Goal: Information Seeking & Learning: Learn about a topic

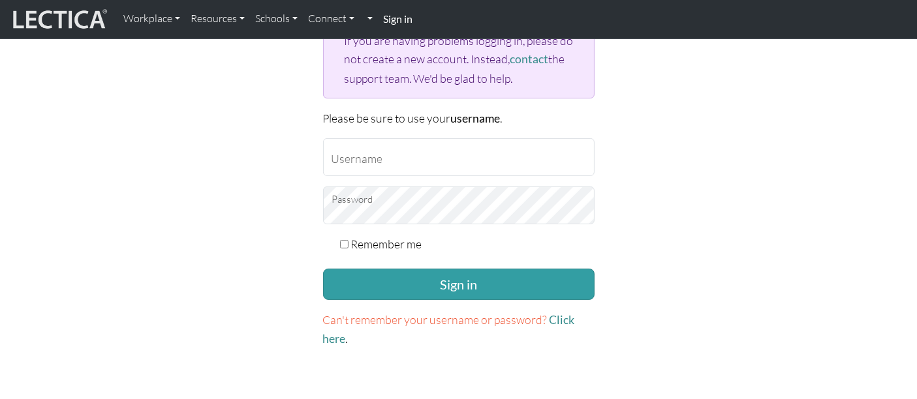
scroll to position [171, 0]
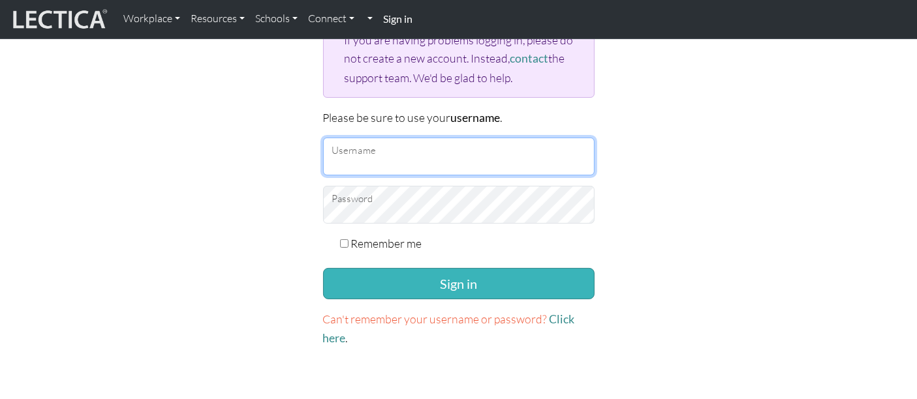
type input "AnnaLindelöf"
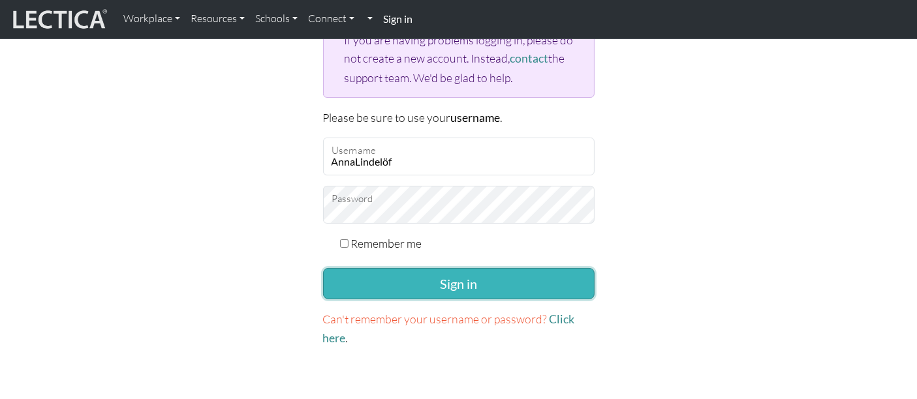
click at [529, 273] on button "Sign in" at bounding box center [459, 283] width 272 height 31
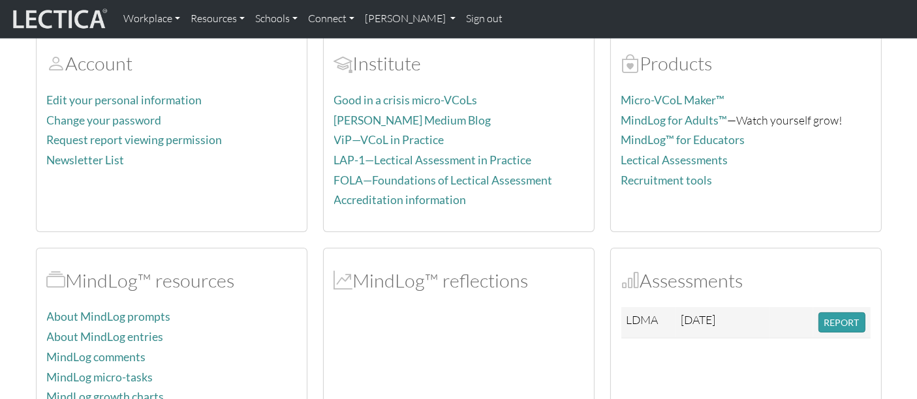
scroll to position [181, 0]
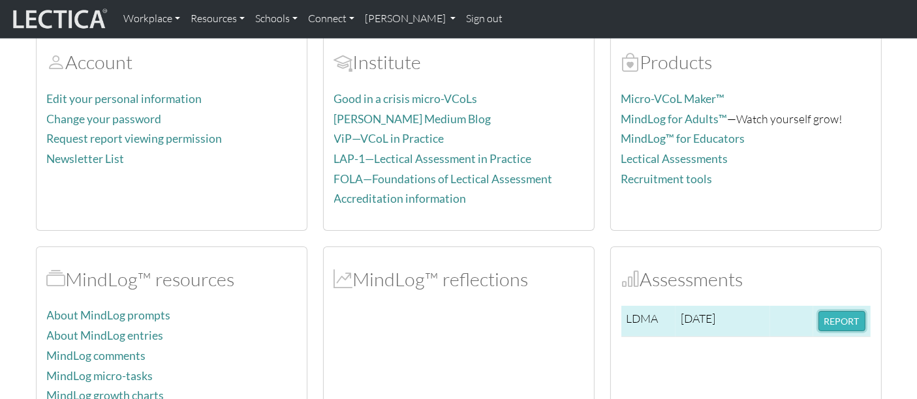
click at [835, 320] on button "REPORT" at bounding box center [841, 321] width 47 height 20
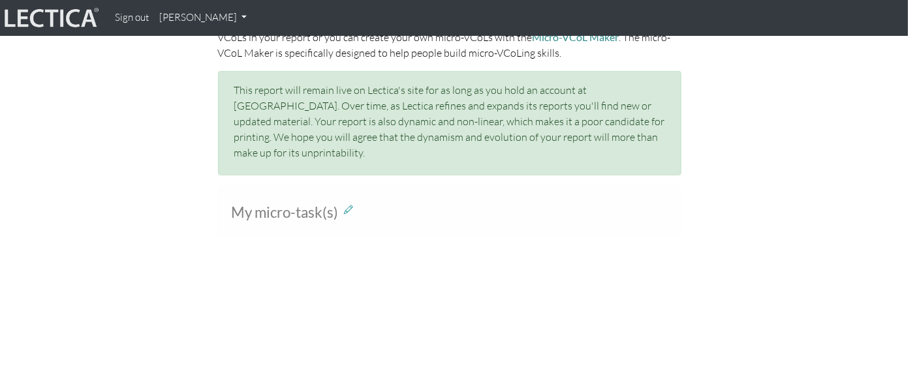
scroll to position [886, 9]
click at [349, 205] on icon at bounding box center [349, 210] width 9 height 11
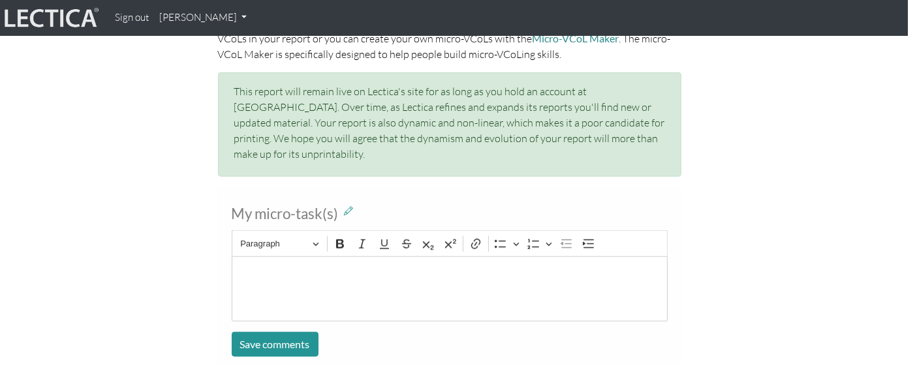
click at [735, 193] on div "My micro-task(s) Rich Text Editor Paragraph Bold Italic Underline Strikethrough…" at bounding box center [450, 281] width 744 height 189
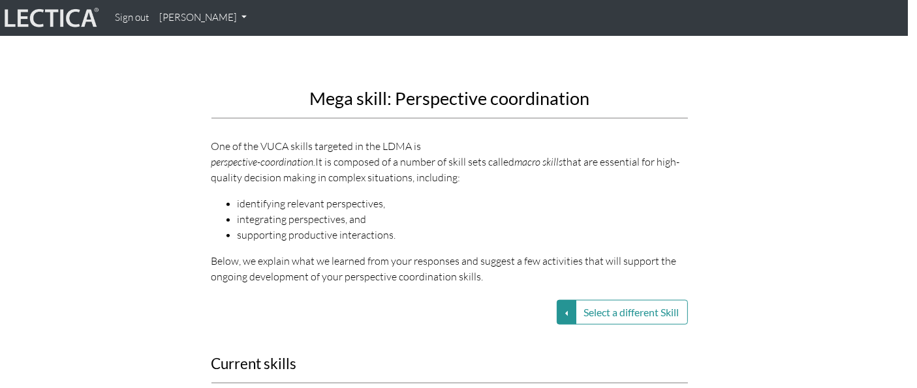
scroll to position [1563, 9]
click at [735, 193] on div "Mega skill: Perspective coordination One of the VUCA skills targeted in the LDM…" at bounding box center [450, 12] width 744 height 565
click at [561, 300] on button "Select a different Skill" at bounding box center [567, 312] width 20 height 25
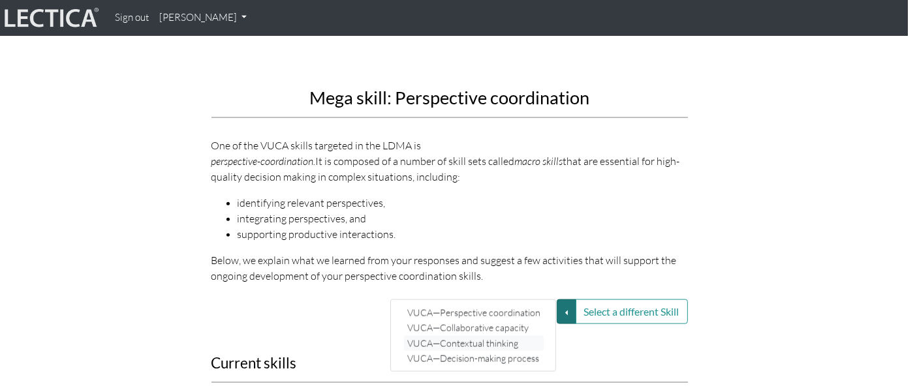
click at [490, 336] on link "VUCA—Contextual thinking" at bounding box center [474, 343] width 140 height 15
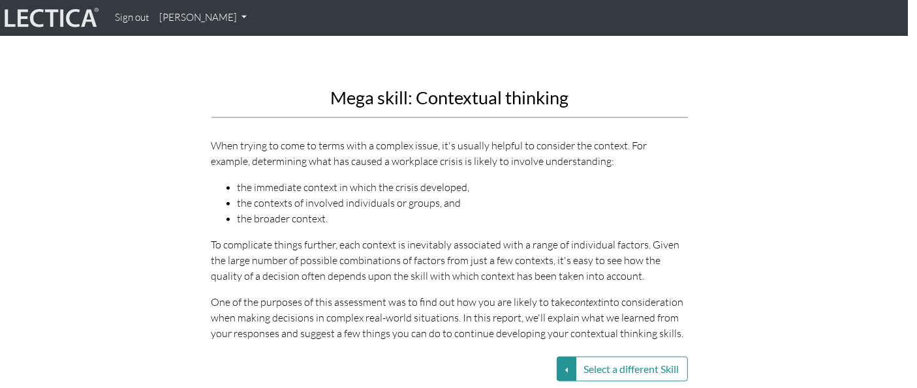
click at [656, 195] on li "the contexts of involved individuals or groups, and" at bounding box center [463, 203] width 450 height 16
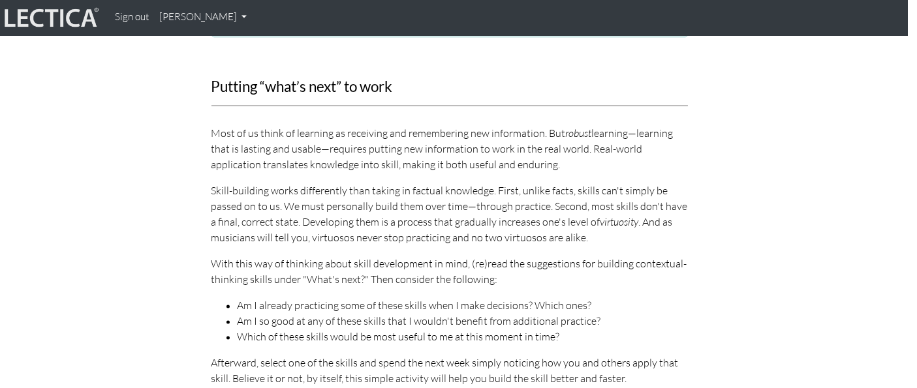
scroll to position [2472, 9]
click at [587, 298] on li "Am I already practicing some of these skills when I make decisions? Which ones?" at bounding box center [463, 306] width 450 height 16
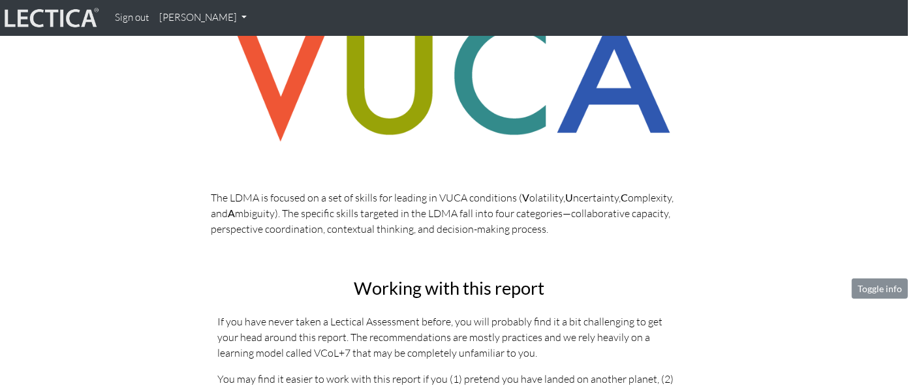
scroll to position [0, 9]
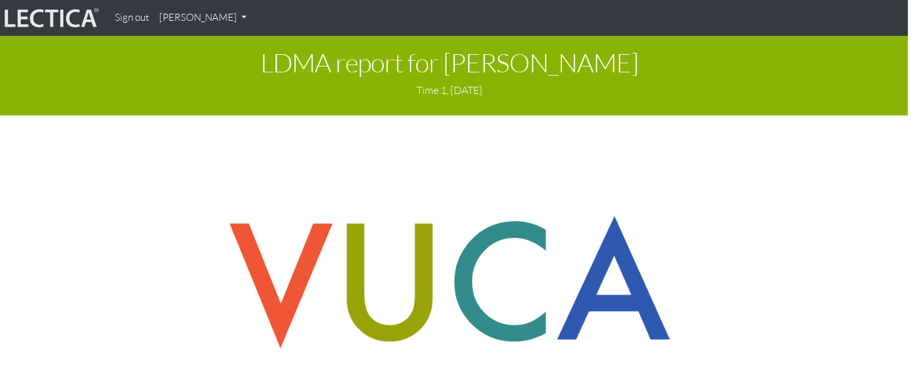
click at [192, 16] on link "[PERSON_NAME]" at bounding box center [203, 17] width 98 height 25
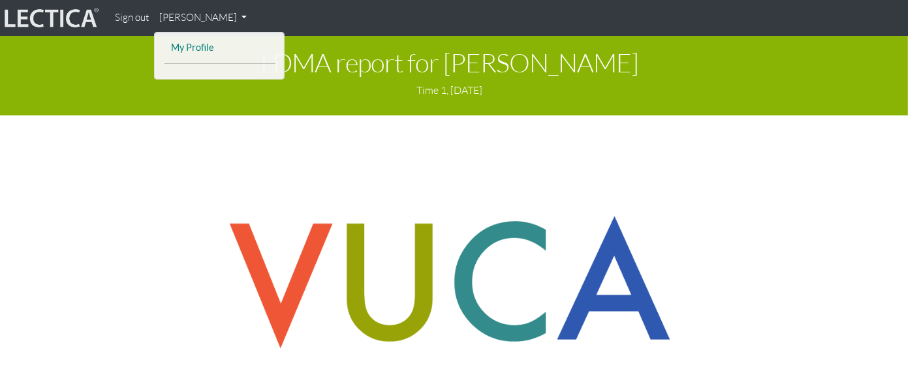
click at [200, 49] on link "My Profile" at bounding box center [220, 48] width 104 height 16
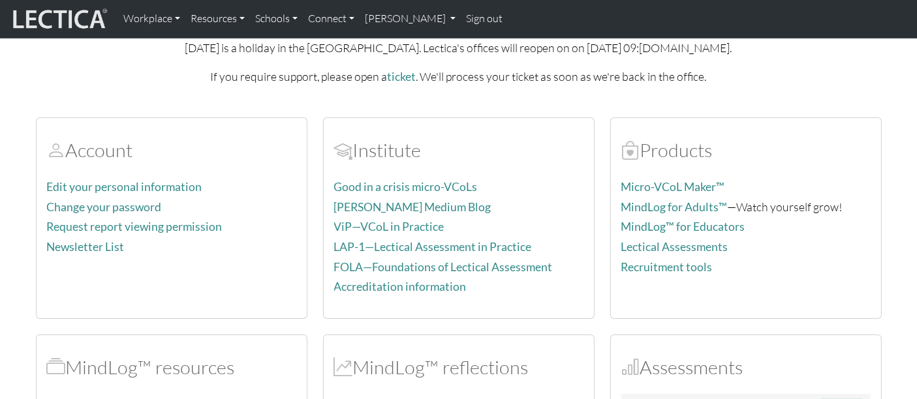
scroll to position [95, 0]
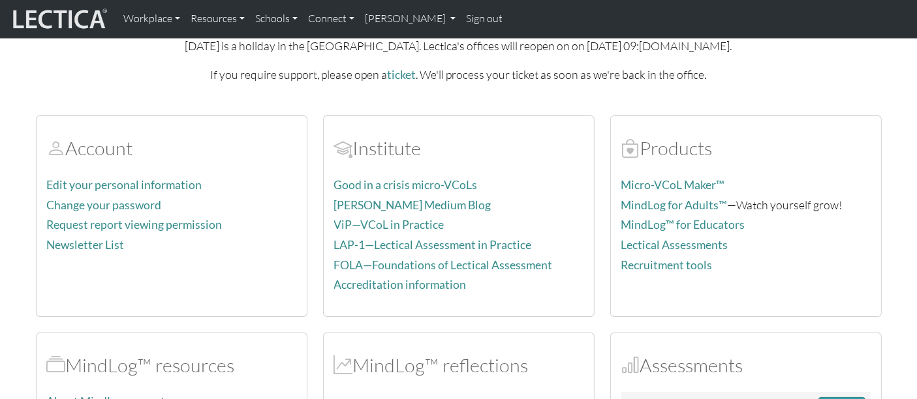
drag, startPoint x: 461, startPoint y: 152, endPoint x: 476, endPoint y: 163, distance: 19.2
click at [476, 163] on div "Institute Good in a crisis micro-VCoLs Dr. Dawson's Medium Blog ViP—VCoL in Pra…" at bounding box center [459, 216] width 270 height 200
click at [514, 163] on div "Institute Good in a crisis micro-VCoLs Dr. Dawson's Medium Blog ViP—VCoL in Pra…" at bounding box center [459, 216] width 270 height 200
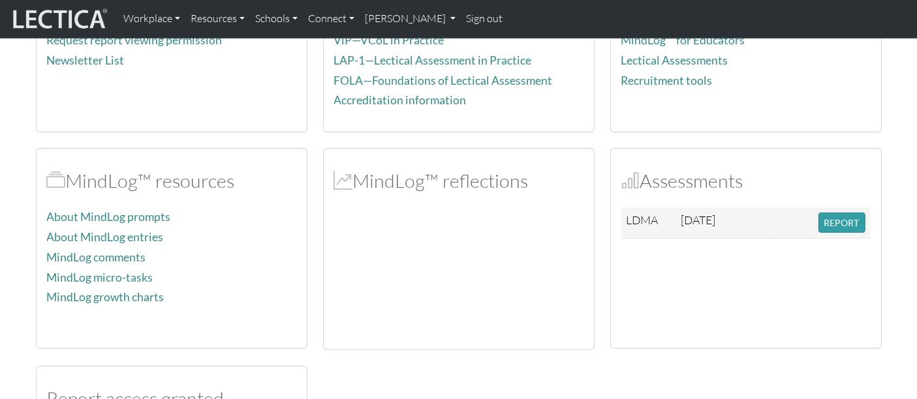
scroll to position [278, 0]
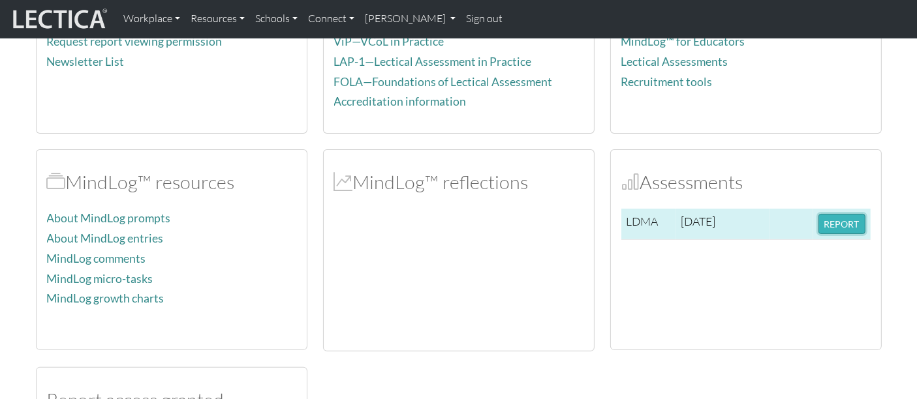
click at [835, 221] on button "REPORT" at bounding box center [841, 224] width 47 height 20
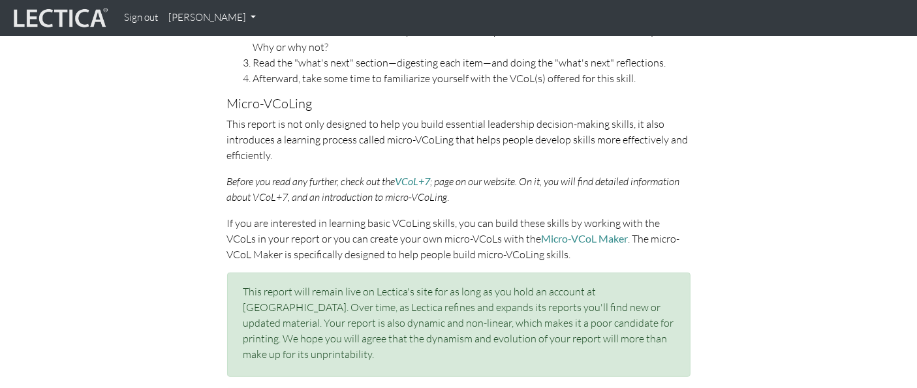
scroll to position [686, 0]
click at [412, 177] on link "VCoL+7" at bounding box center [413, 180] width 35 height 12
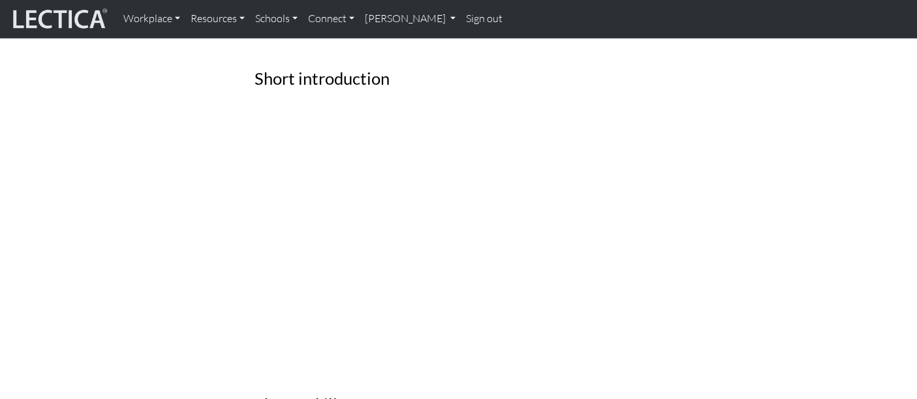
scroll to position [775, 0]
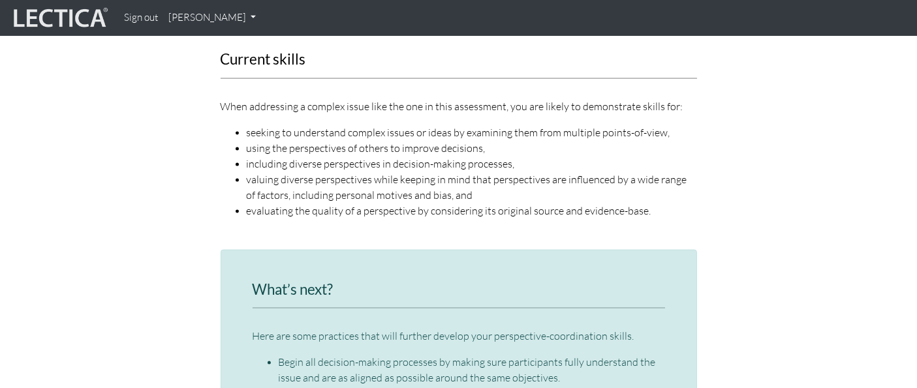
scroll to position [1741, 0]
click at [319, 99] on div "When addressing a complex issue like the one in this assessment, you are likely…" at bounding box center [459, 159] width 476 height 120
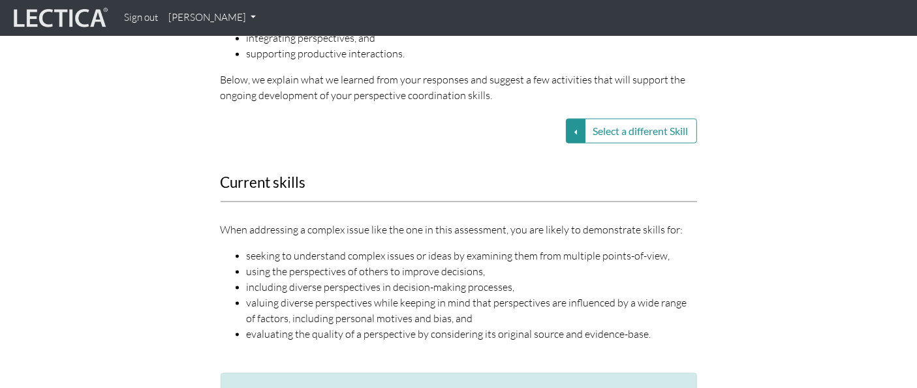
scroll to position [1621, 0]
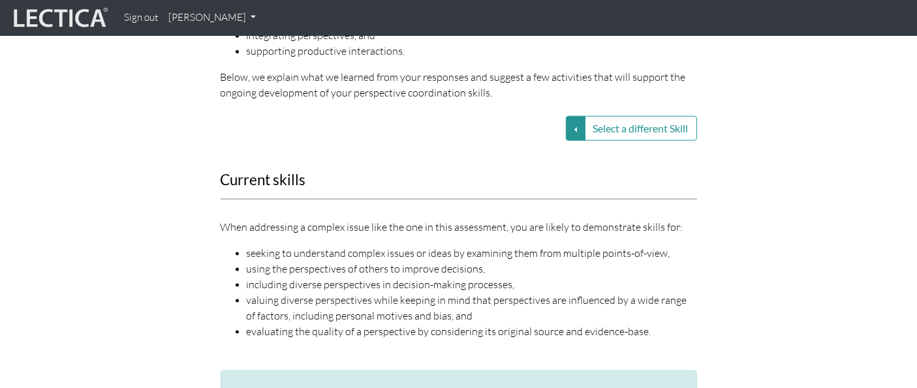
click at [451, 172] on div "Current skills When addressing a complex issue like the one in this assessment,…" at bounding box center [459, 263] width 496 height 183
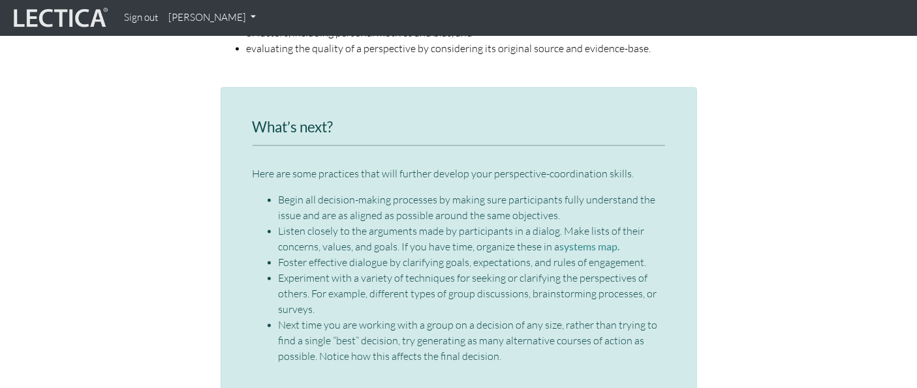
scroll to position [1905, 0]
click at [589, 239] on link "systems map." at bounding box center [590, 245] width 60 height 12
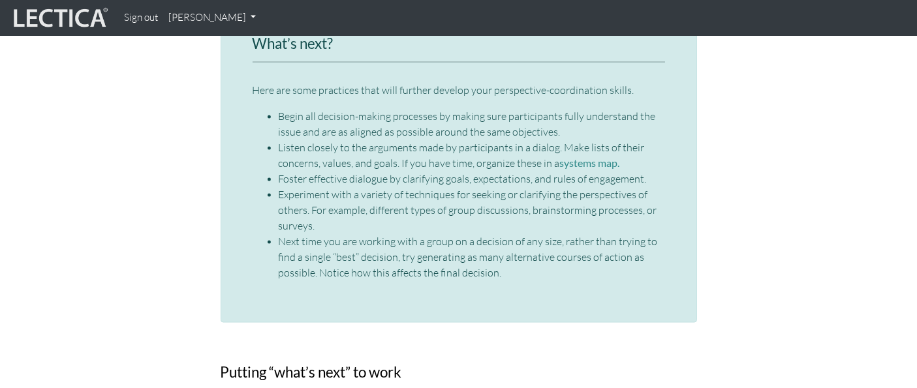
scroll to position [1983, 0]
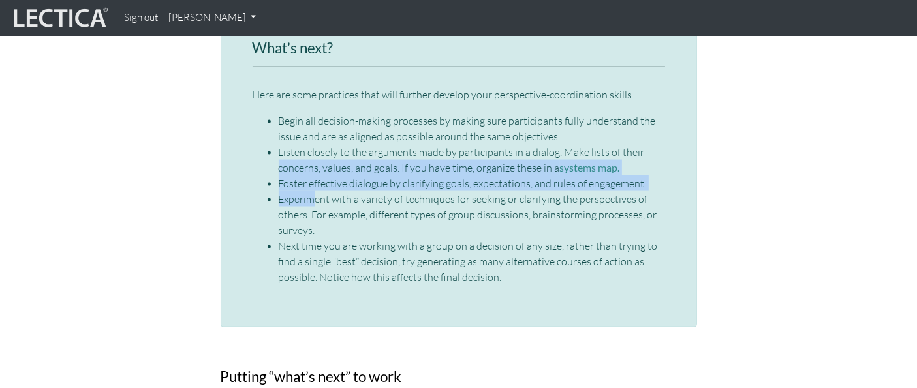
drag, startPoint x: 311, startPoint y: 163, endPoint x: 250, endPoint y: 131, distance: 69.2
click at [250, 131] on div "What’s next? Here are some practices that will further develop your perspective…" at bounding box center [459, 168] width 476 height 320
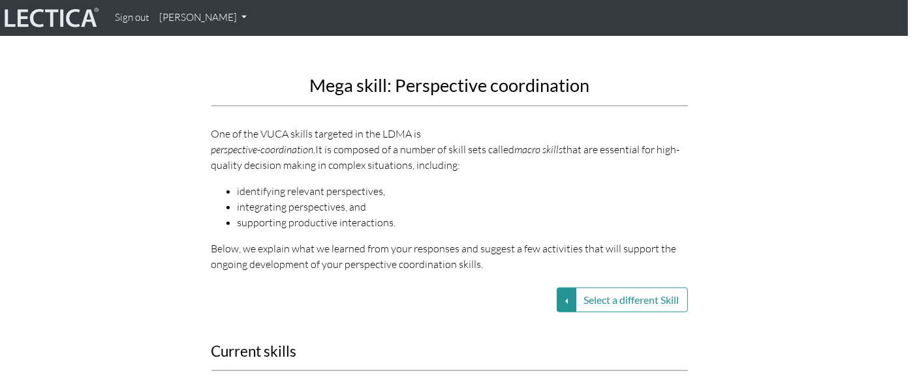
scroll to position [1445, 9]
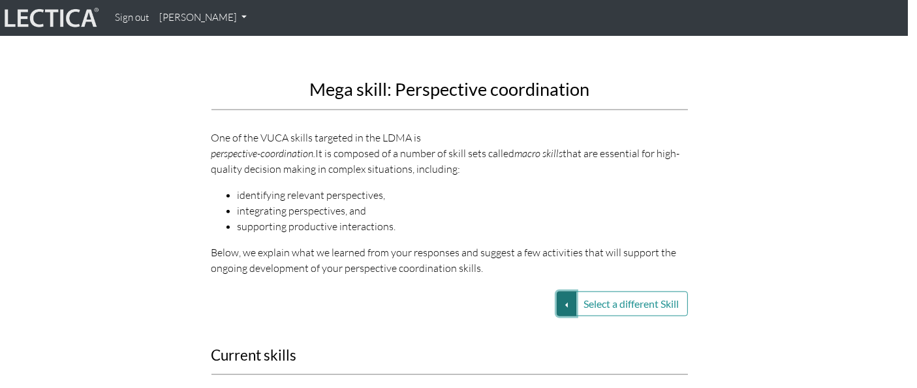
click at [564, 292] on button "Select a different Skill" at bounding box center [567, 304] width 20 height 25
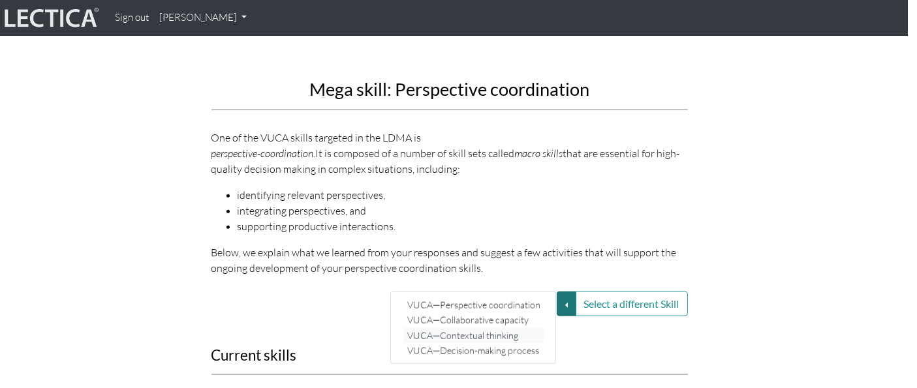
click at [489, 328] on link "VUCA—Contextual thinking" at bounding box center [474, 335] width 140 height 15
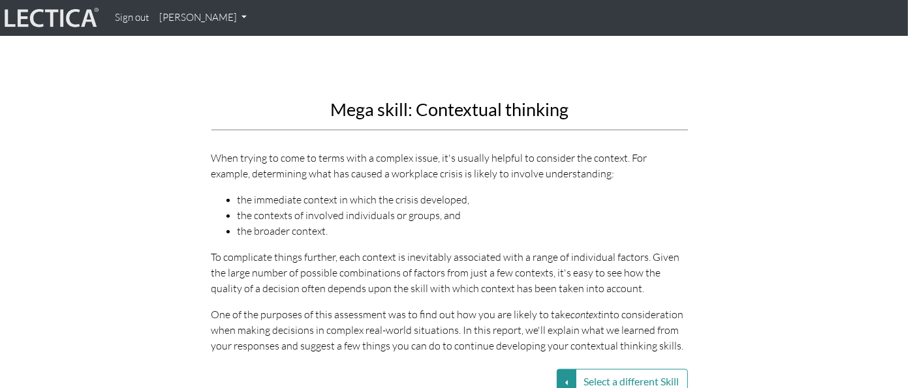
scroll to position [1424, 9]
click at [563, 370] on button "Select a different Skill" at bounding box center [567, 382] width 20 height 25
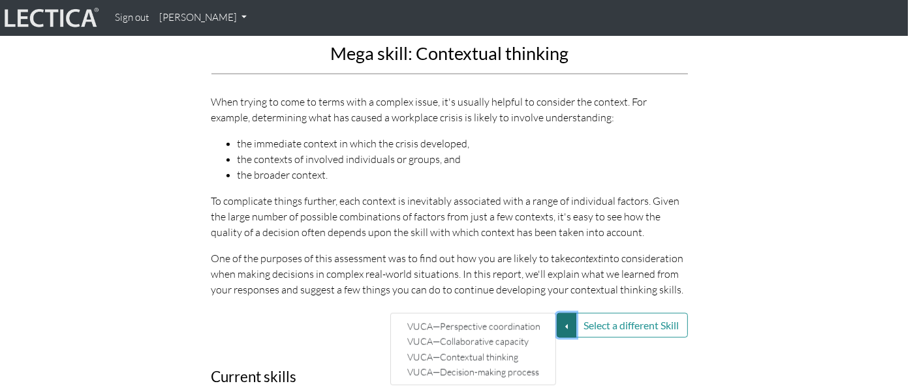
scroll to position [1488, 9]
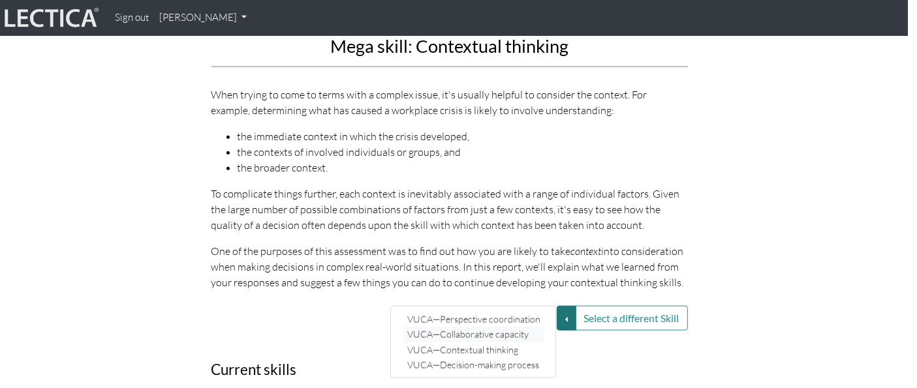
click at [509, 327] on link "VUCA—Collaborative capacity" at bounding box center [474, 334] width 140 height 15
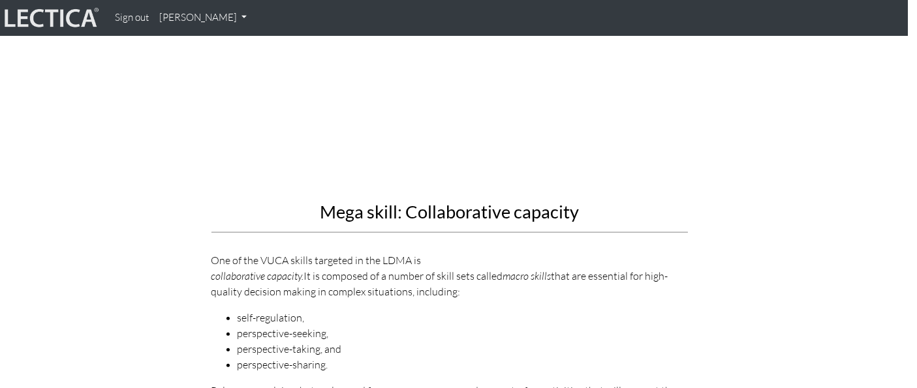
scroll to position [1324, 9]
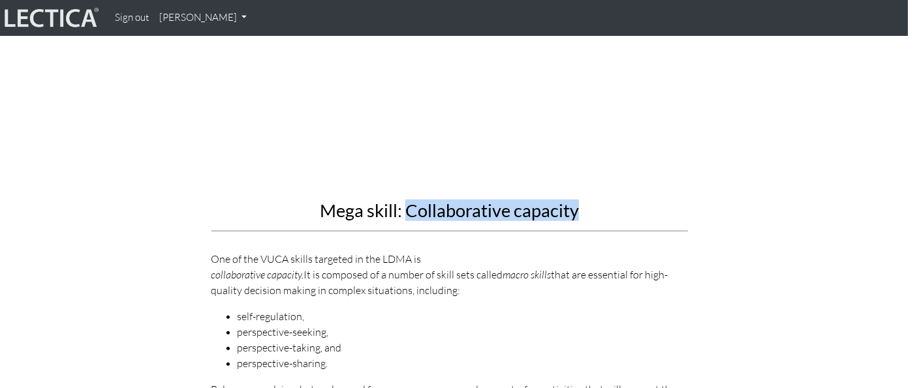
drag, startPoint x: 580, startPoint y: 194, endPoint x: 408, endPoint y: 196, distance: 172.3
click at [408, 201] on h2 "Mega skill: Collaborative capacity" at bounding box center [449, 211] width 476 height 20
copy h2 "Collaborative capacity"
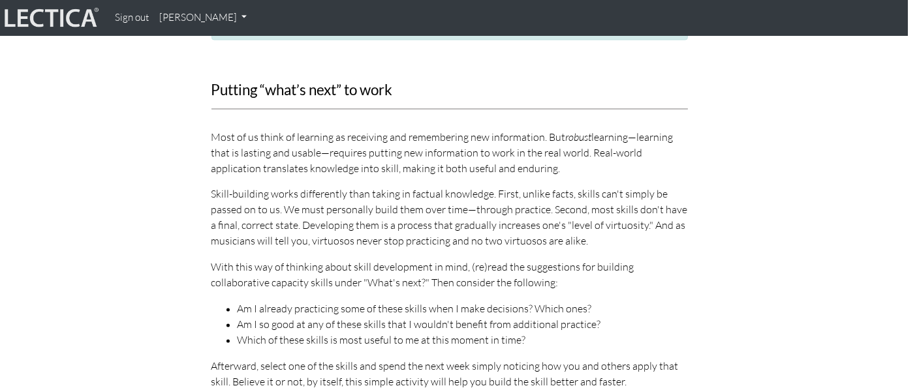
scroll to position [2357, 9]
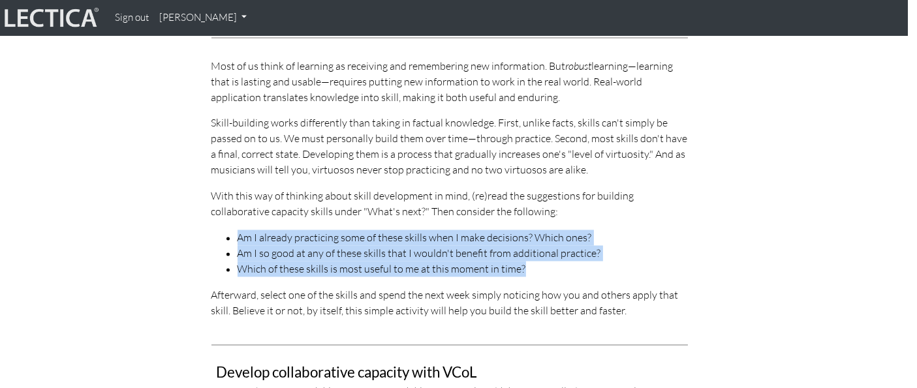
drag, startPoint x: 527, startPoint y: 218, endPoint x: 236, endPoint y: 188, distance: 293.3
click at [236, 230] on ul "Am I already practicing some of these skills when I make decisions? Which ones?…" at bounding box center [449, 253] width 476 height 47
copy ul "Am I already practicing some of these skills when I make decisions? Which ones?…"
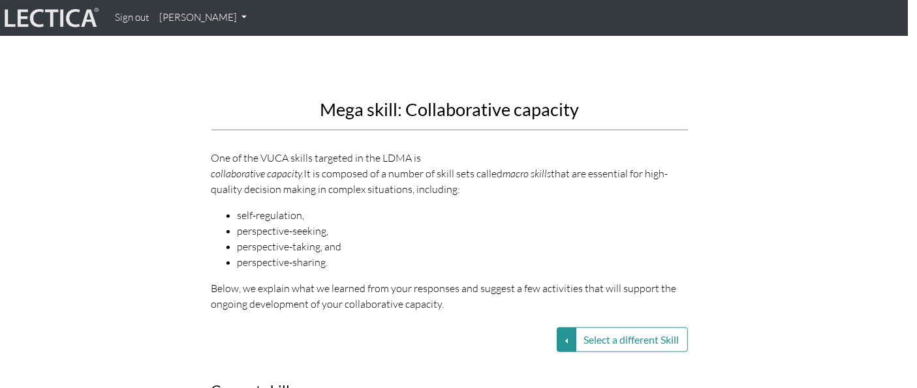
scroll to position [1398, 9]
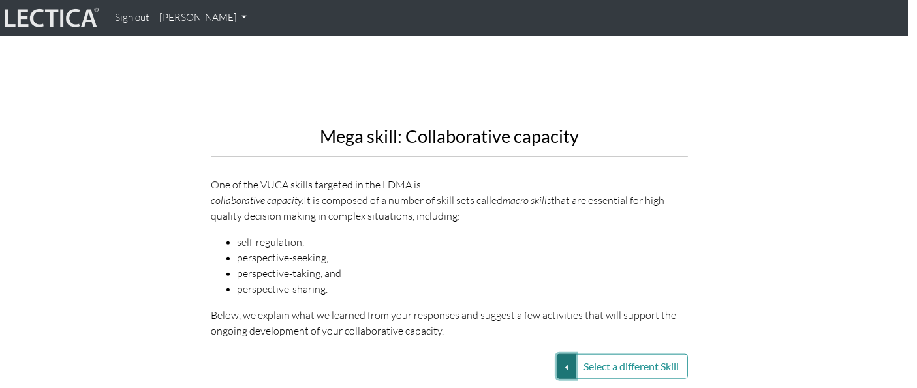
click at [561, 354] on button "Select a different Skill" at bounding box center [567, 366] width 20 height 25
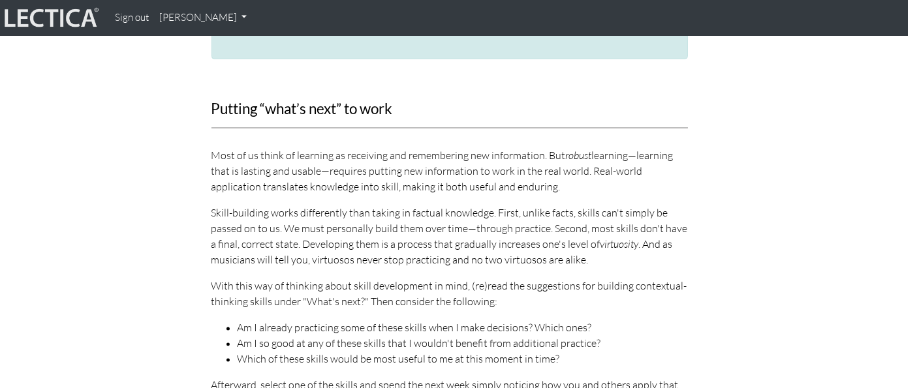
scroll to position [2324, 9]
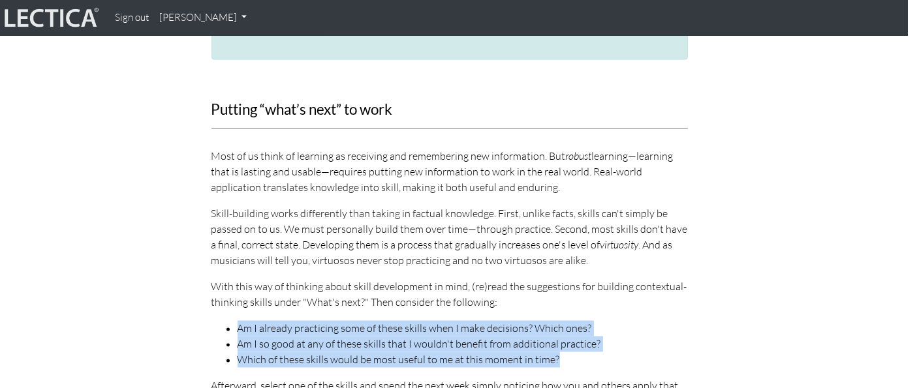
drag, startPoint x: 555, startPoint y: 327, endPoint x: 231, endPoint y: 298, distance: 325.6
click at [231, 321] on ul "Am I already practicing some of these skills when I make decisions? Which ones?…" at bounding box center [449, 344] width 476 height 47
copy ul "Am I already practicing some of these skills when I make decisions? Which ones?…"
